Goal: Task Accomplishment & Management: Use online tool/utility

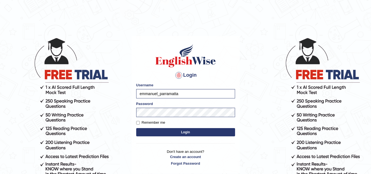
click at [179, 131] on button "Login" at bounding box center [185, 132] width 99 height 8
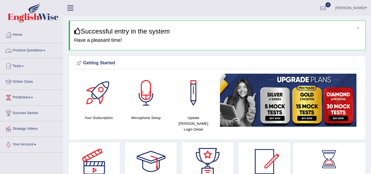
click at [46, 51] on link "Practice Questions" at bounding box center [31, 50] width 63 height 14
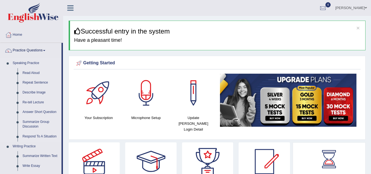
click at [28, 64] on link "Speaking Practice" at bounding box center [35, 63] width 51 height 10
click at [19, 73] on li "Read Aloud" at bounding box center [35, 73] width 51 height 10
click at [34, 75] on link "Read Aloud" at bounding box center [40, 73] width 41 height 10
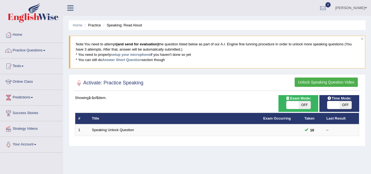
click at [318, 83] on button "Unlock Speaking Question Video" at bounding box center [326, 81] width 63 height 9
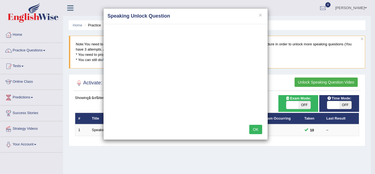
click at [257, 128] on button "OK" at bounding box center [256, 129] width 13 height 9
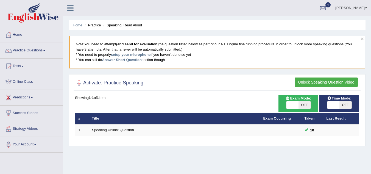
click at [304, 105] on span "OFF" at bounding box center [305, 105] width 12 height 8
checkbox input "true"
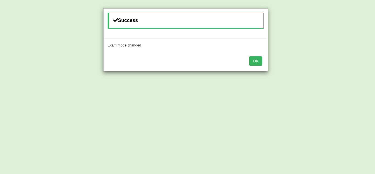
click at [254, 61] on button "OK" at bounding box center [256, 60] width 13 height 9
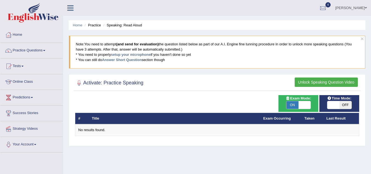
click at [45, 51] on span at bounding box center [44, 50] width 2 height 1
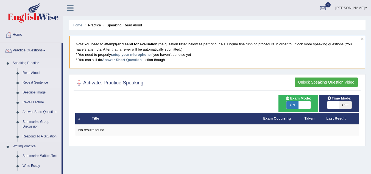
click at [34, 83] on link "Repeat Sentence" at bounding box center [40, 83] width 41 height 10
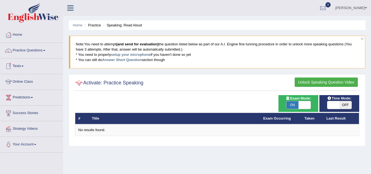
click at [24, 67] on link "Tests" at bounding box center [31, 66] width 63 height 14
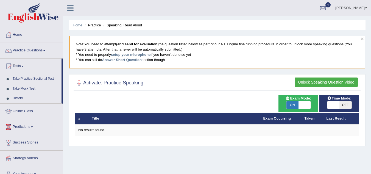
click at [347, 8] on link "[PERSON_NAME]" at bounding box center [351, 7] width 40 height 14
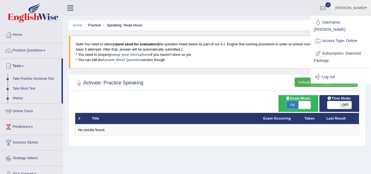
click at [340, 54] on link "Subscription: Diamond Package" at bounding box center [340, 56] width 59 height 18
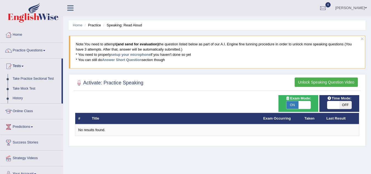
click at [362, 8] on link "[PERSON_NAME]" at bounding box center [351, 7] width 40 height 14
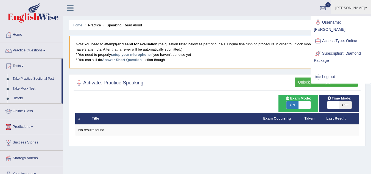
click at [328, 54] on link "Subscription: Diamond Package" at bounding box center [340, 56] width 59 height 18
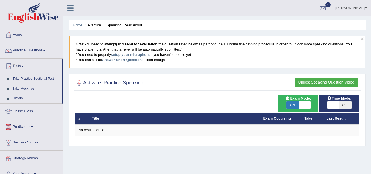
click at [356, 9] on link "[PERSON_NAME]" at bounding box center [351, 7] width 40 height 14
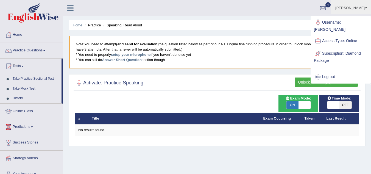
click at [331, 40] on link "Access Type: Online" at bounding box center [340, 41] width 59 height 13
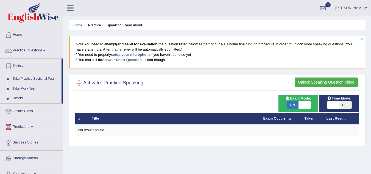
click at [70, 7] on icon at bounding box center [70, 7] width 6 height 7
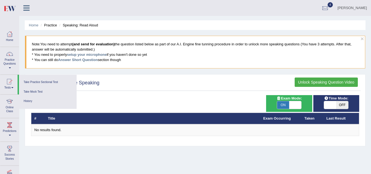
click at [29, 9] on icon at bounding box center [26, 7] width 6 height 7
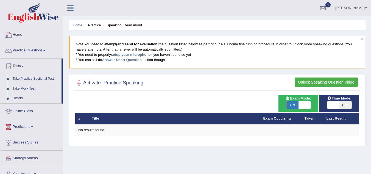
click at [20, 33] on link "Home" at bounding box center [31, 34] width 63 height 14
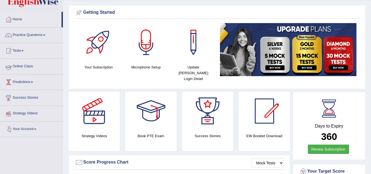
scroll to position [7, 0]
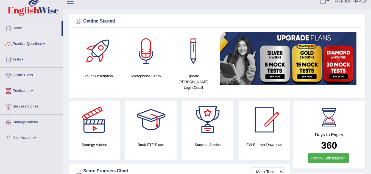
click at [31, 43] on link "Practice Questions" at bounding box center [31, 43] width 63 height 14
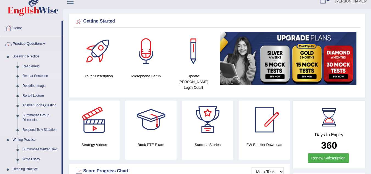
click at [35, 76] on link "Repeat Sentence" at bounding box center [40, 76] width 41 height 10
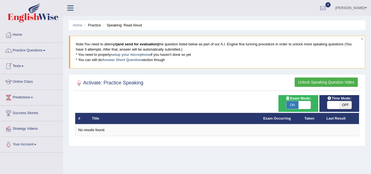
click at [24, 66] on span at bounding box center [22, 66] width 2 height 1
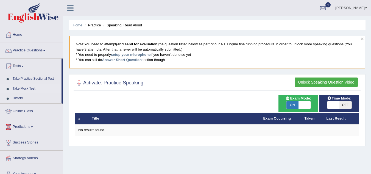
click at [23, 90] on link "Take Mock Test" at bounding box center [35, 89] width 51 height 10
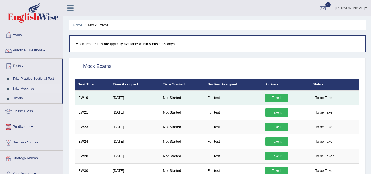
click at [278, 99] on link "Take it" at bounding box center [276, 98] width 23 height 8
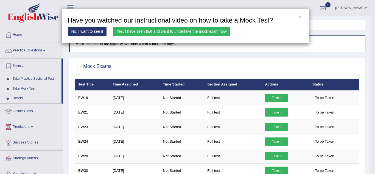
click at [141, 31] on link "Yes, I have seen that and want to undertake the mock exam now" at bounding box center [171, 31] width 117 height 9
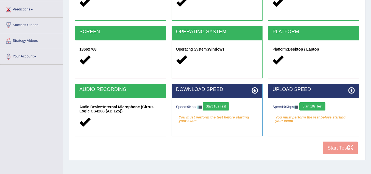
scroll to position [92, 0]
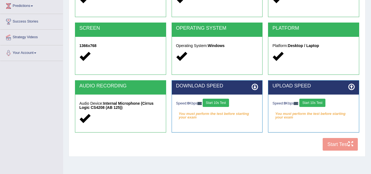
click at [338, 145] on div "COOKIES Cookies Enabled JAVASCRIPT Javascript Enabled BROWSER Browser: Chrome S…" at bounding box center [217, 59] width 287 height 189
click at [218, 103] on button "Start 10s Test" at bounding box center [216, 103] width 26 height 8
click at [318, 105] on button "Start 10s Test" at bounding box center [313, 103] width 26 height 8
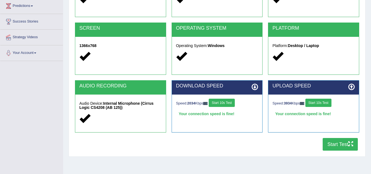
click at [338, 142] on button "Start Test" at bounding box center [340, 144] width 35 height 13
click at [331, 142] on button "Start Test" at bounding box center [340, 144] width 35 height 13
